Goal: Task Accomplishment & Management: Manage account settings

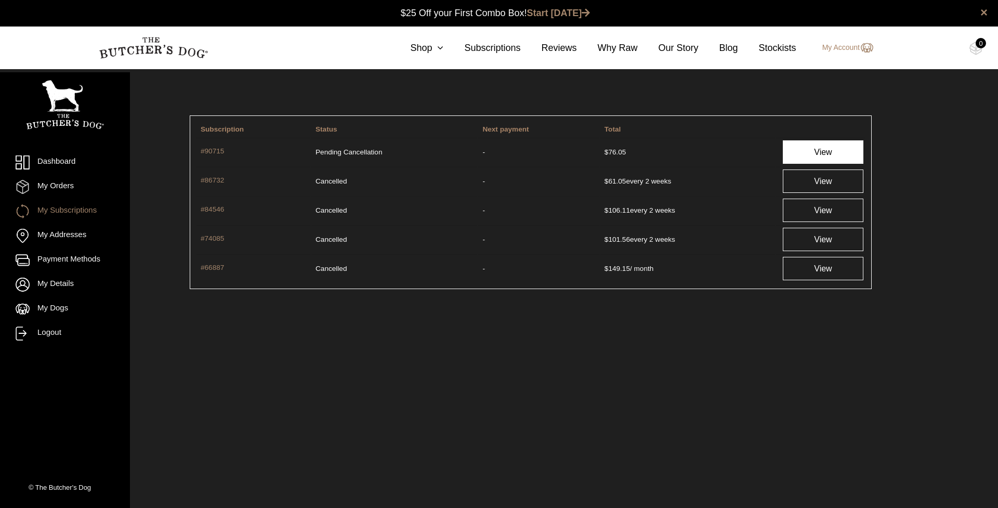
click at [814, 148] on link "View" at bounding box center [822, 151] width 81 height 23
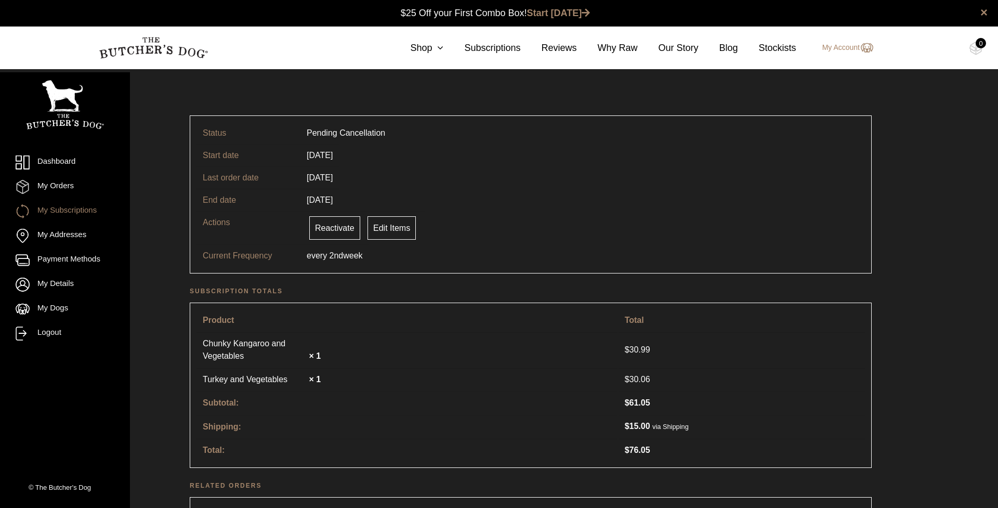
scroll to position [1, 0]
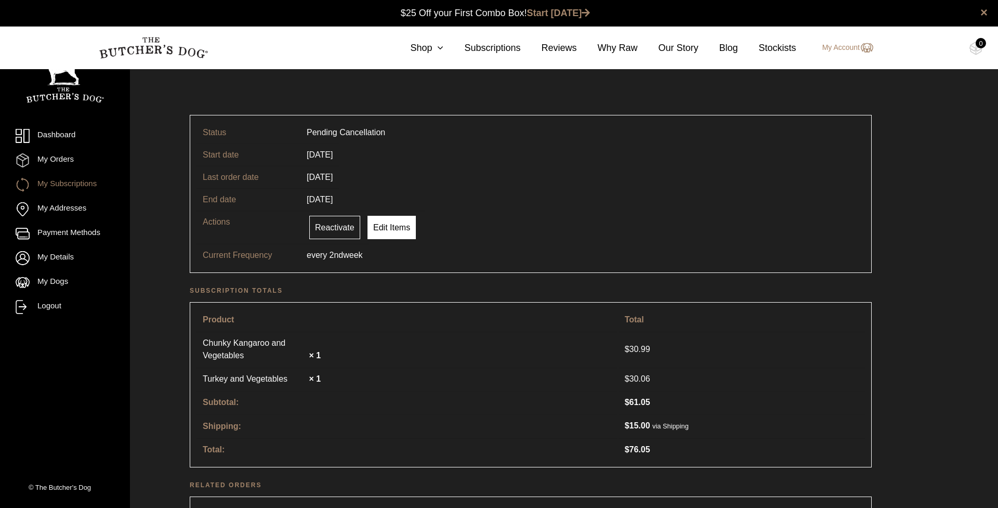
click at [381, 228] on link "Edit Items" at bounding box center [391, 227] width 48 height 23
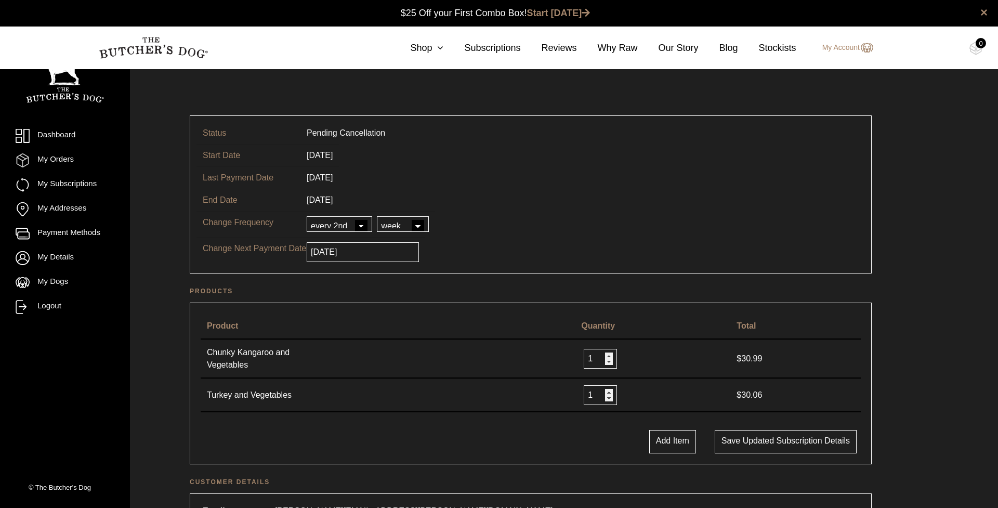
scroll to position [1, 0]
click at [230, 361] on link "Chunky Kangaroo and Vegetables" at bounding box center [259, 357] width 104 height 25
click at [249, 395] on link "Turkey and Vegetables" at bounding box center [259, 394] width 104 height 12
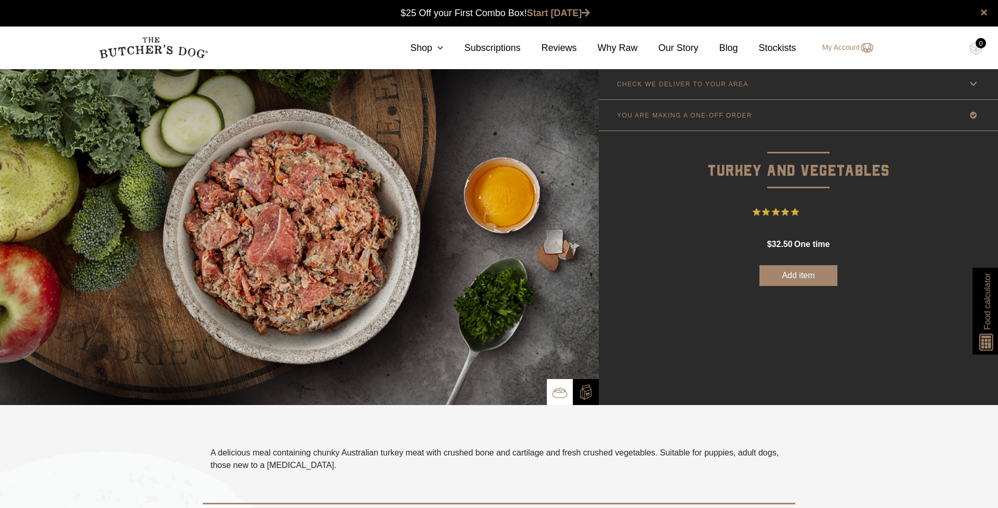
scroll to position [1, 0]
